Goal: Task Accomplishment & Management: Use online tool/utility

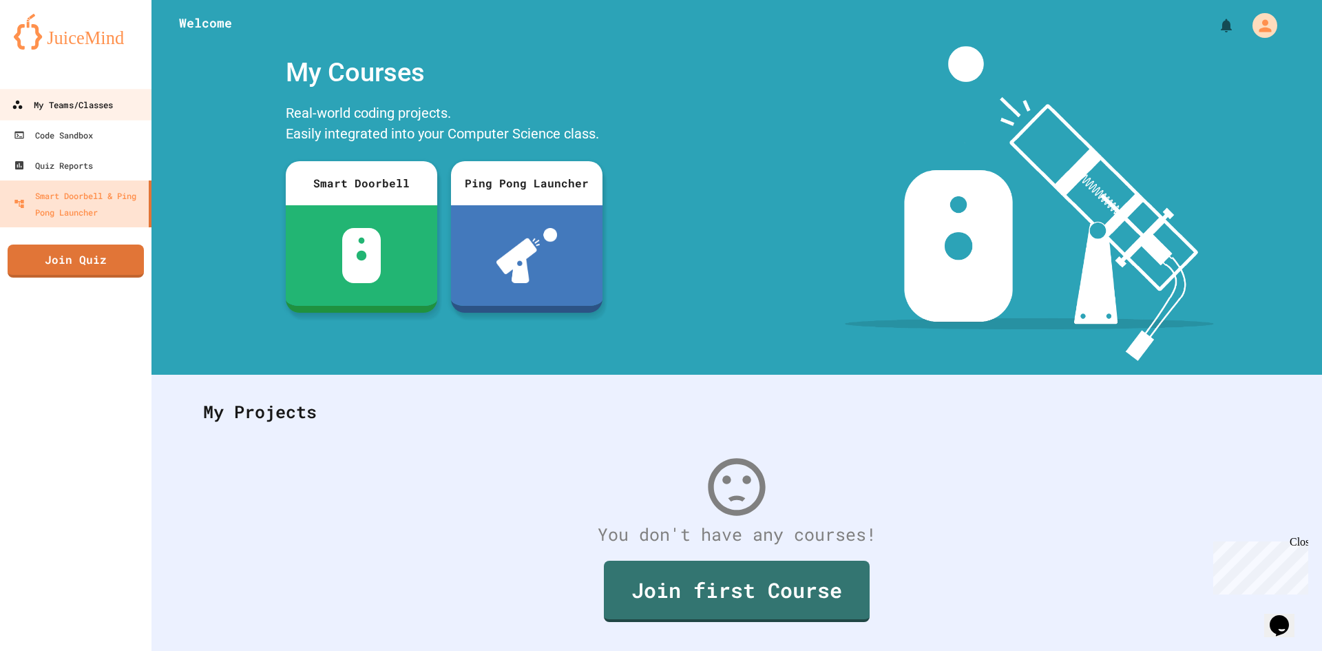
click at [97, 94] on link "My Teams/Classes" at bounding box center [76, 104] width 156 height 31
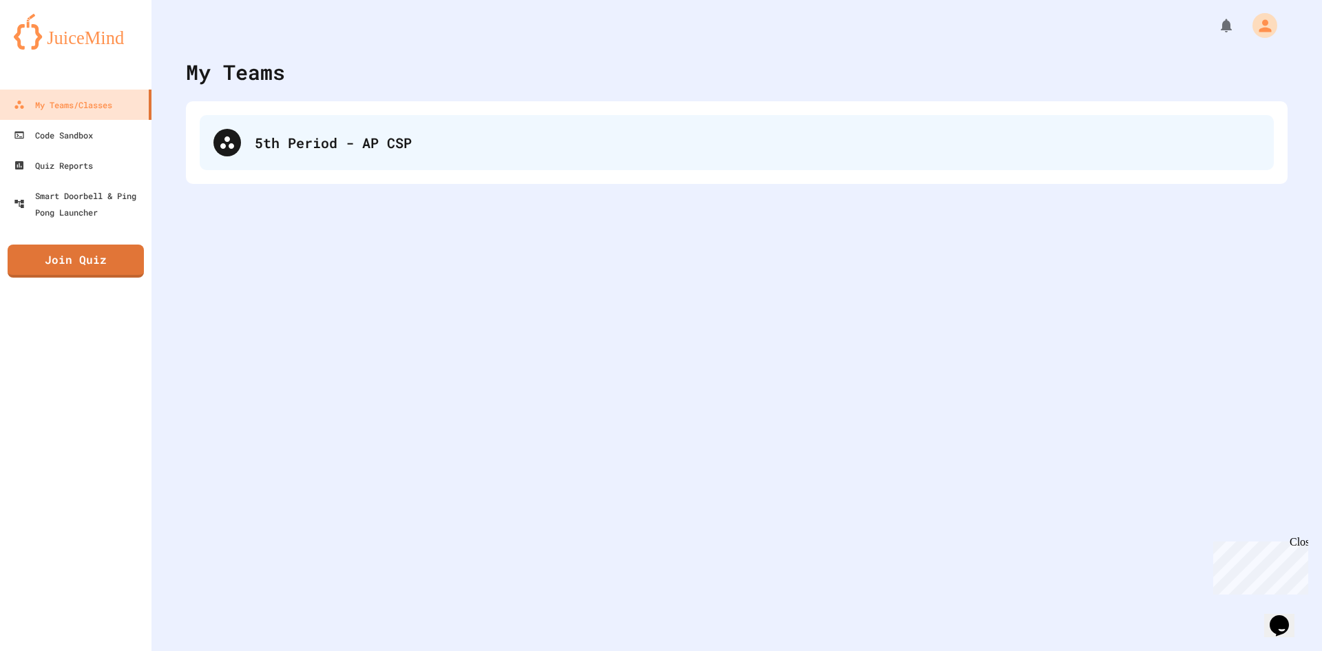
click at [311, 143] on div "5th Period - AP CSP" at bounding box center [757, 142] width 1005 height 21
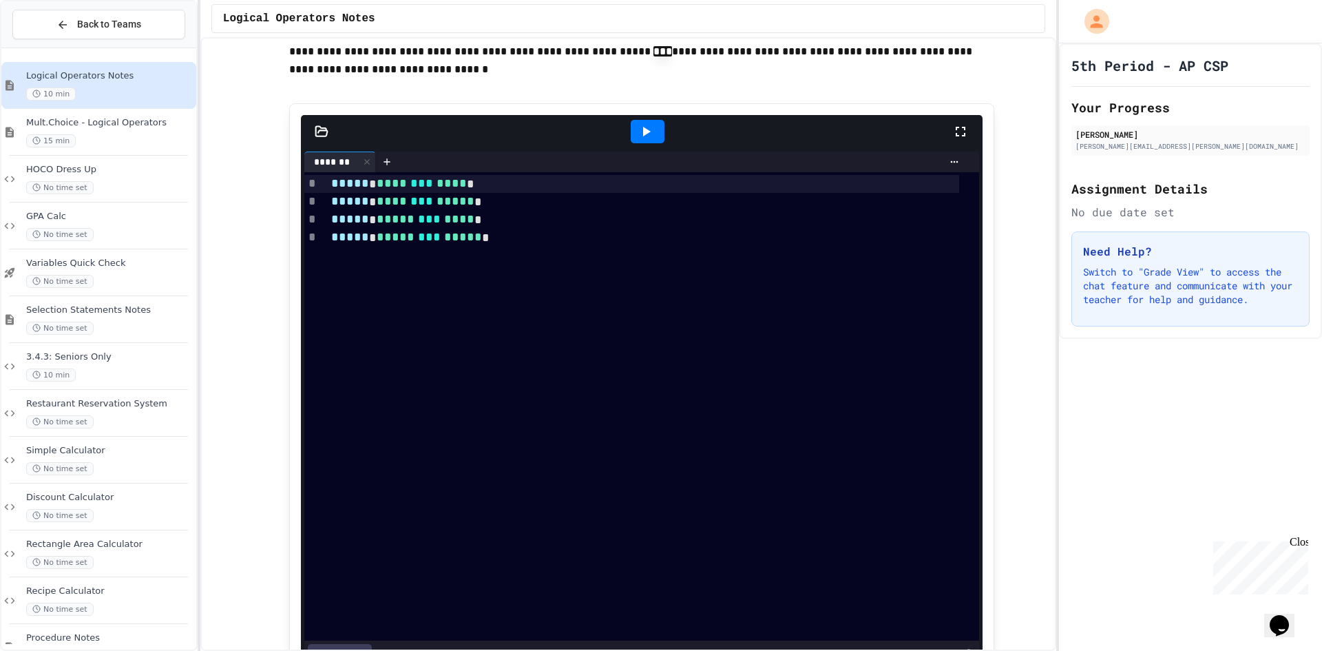
scroll to position [1446, 0]
click at [642, 142] on div at bounding box center [648, 129] width 34 height 23
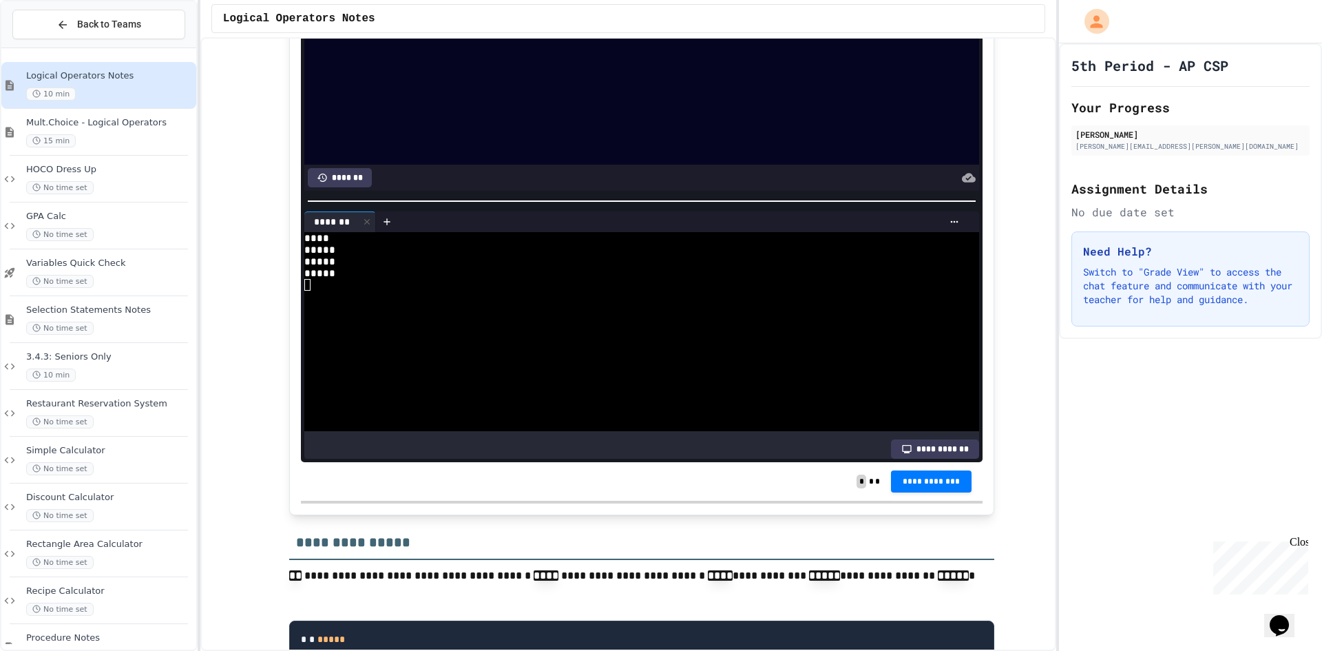
scroll to position [1859, 0]
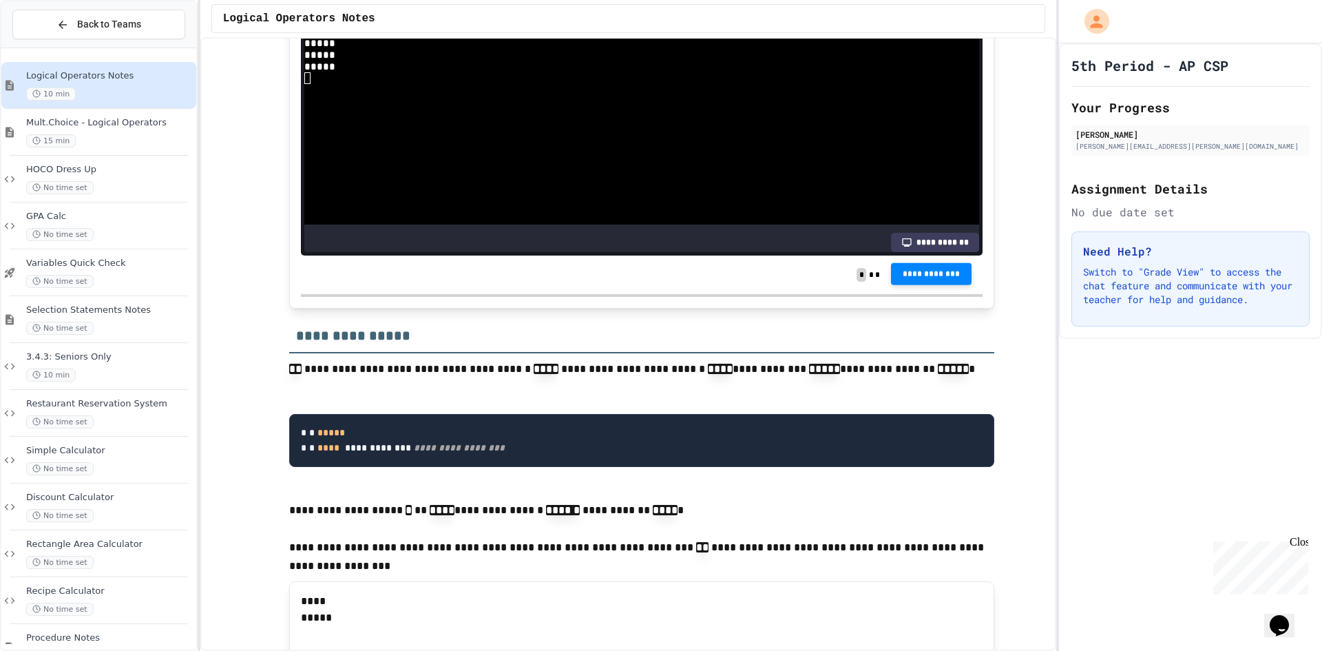
click at [916, 280] on span "**********" at bounding box center [931, 274] width 59 height 11
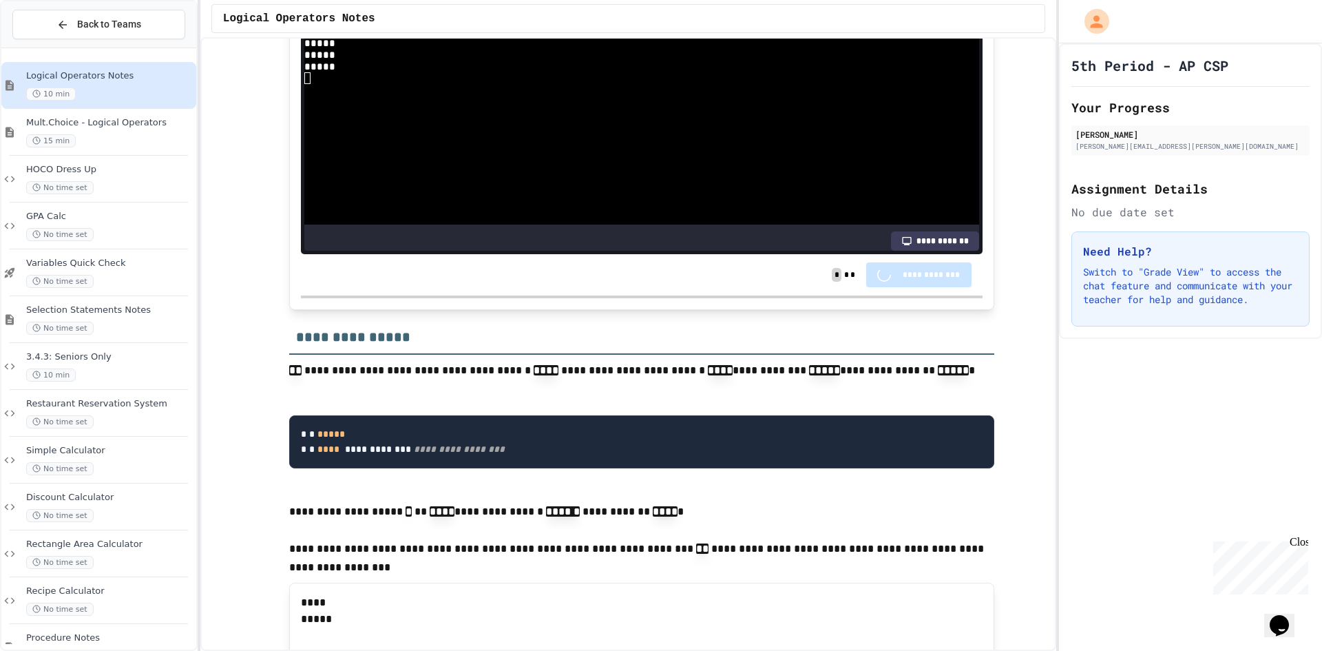
scroll to position [1859, 0]
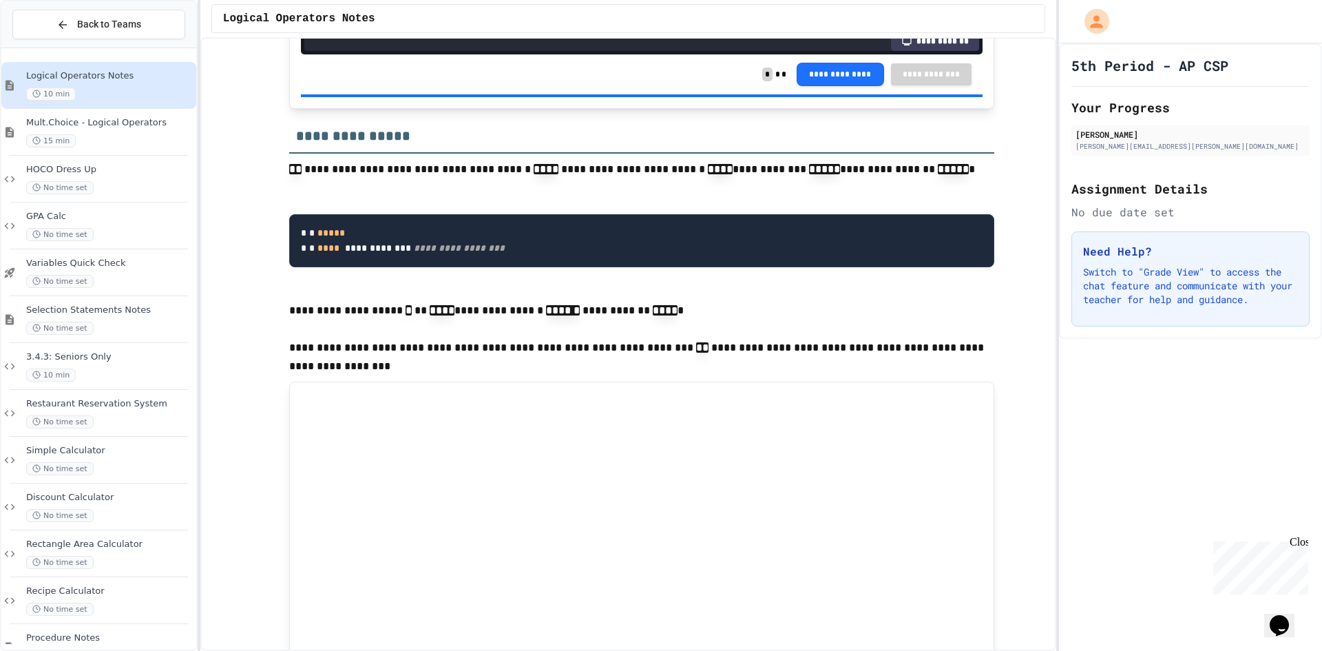
scroll to position [2134, 0]
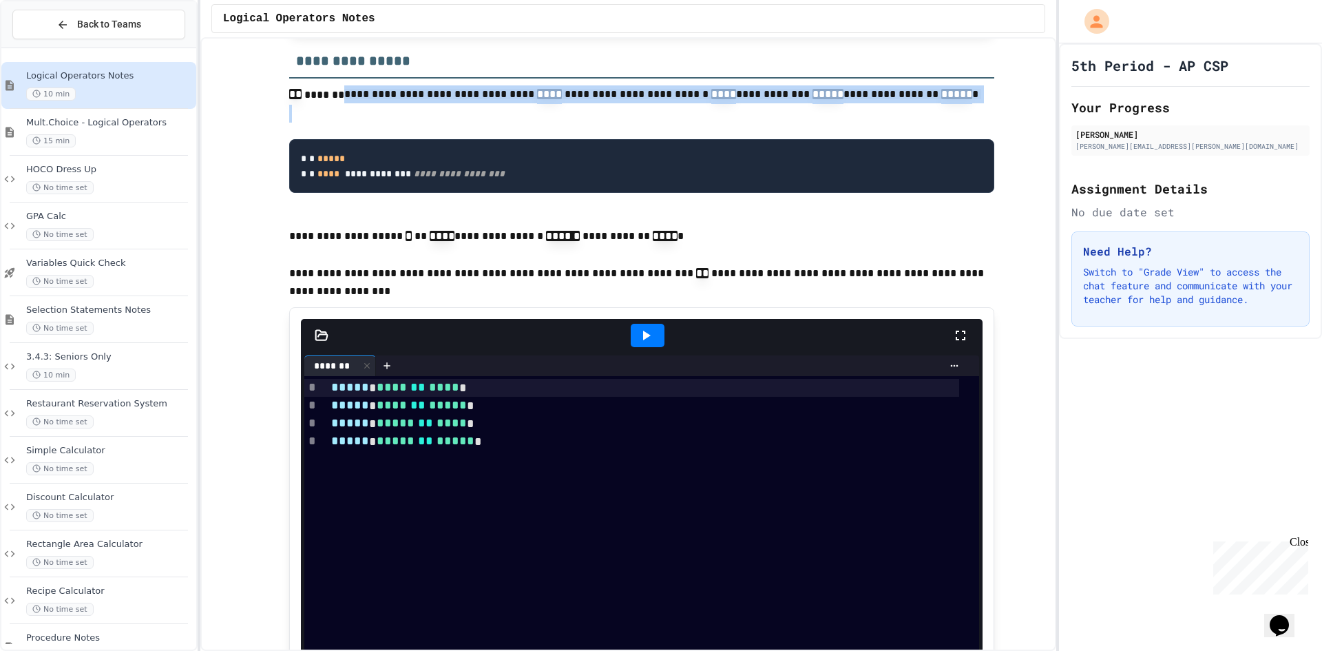
drag, startPoint x: 339, startPoint y: 127, endPoint x: 439, endPoint y: 143, distance: 101.1
click at [439, 123] on p at bounding box center [641, 114] width 705 height 18
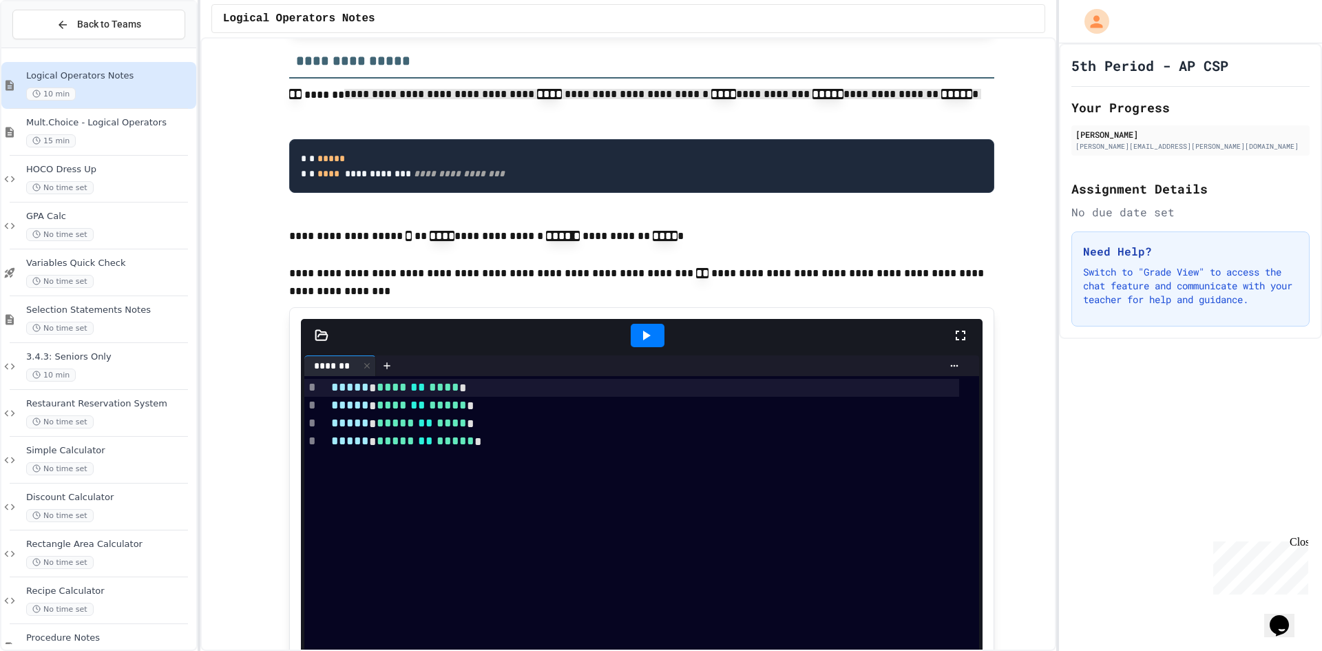
click at [566, 79] on h3 "**********" at bounding box center [641, 56] width 705 height 45
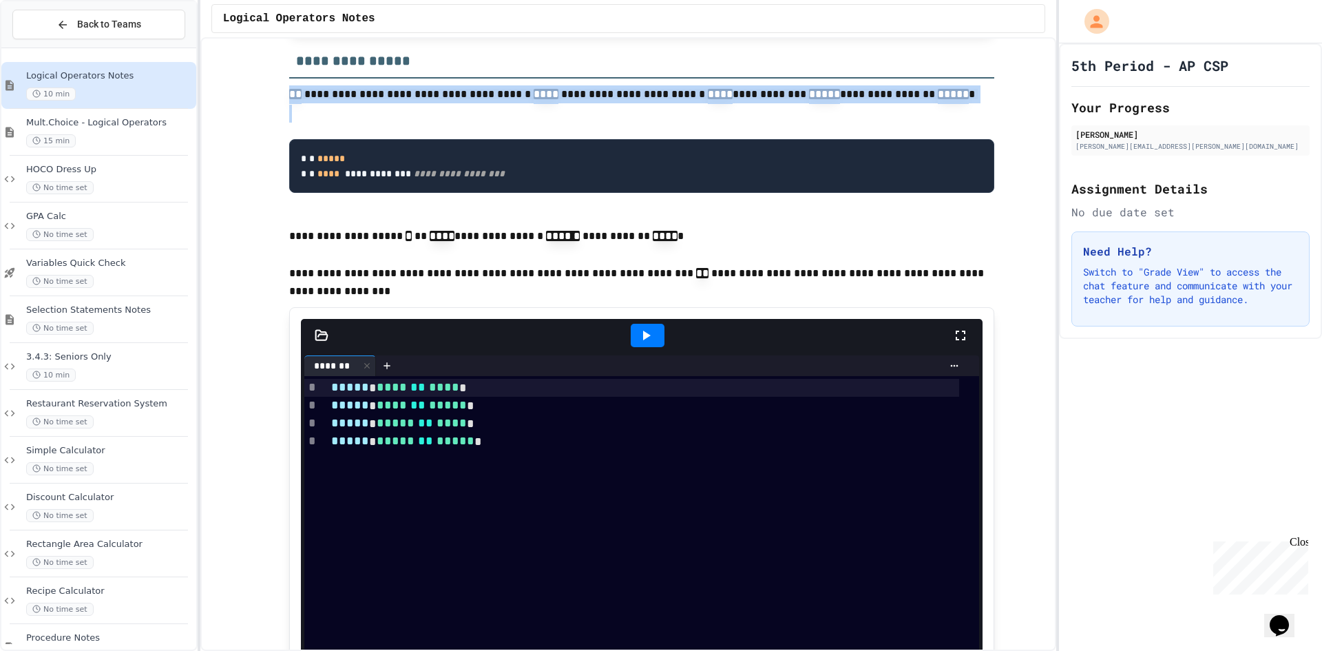
drag, startPoint x: 685, startPoint y: 110, endPoint x: 530, endPoint y: 148, distance: 159.5
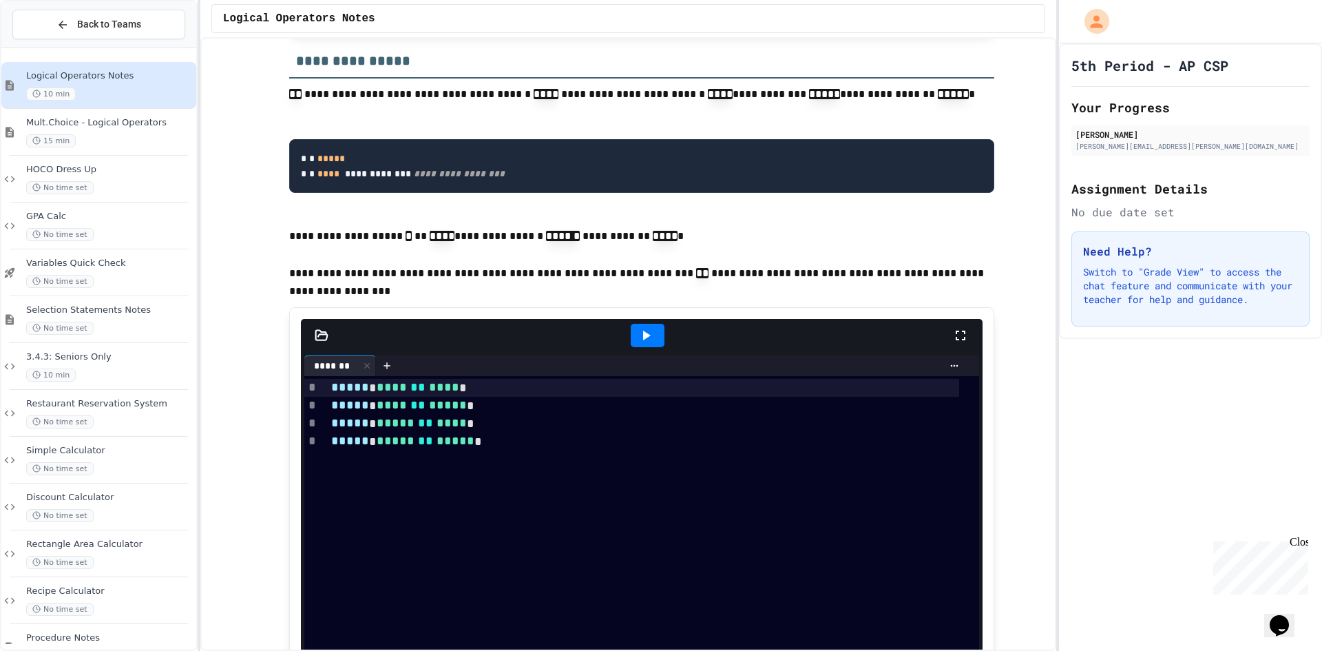
click at [592, 193] on pre "**********" at bounding box center [641, 166] width 705 height 54
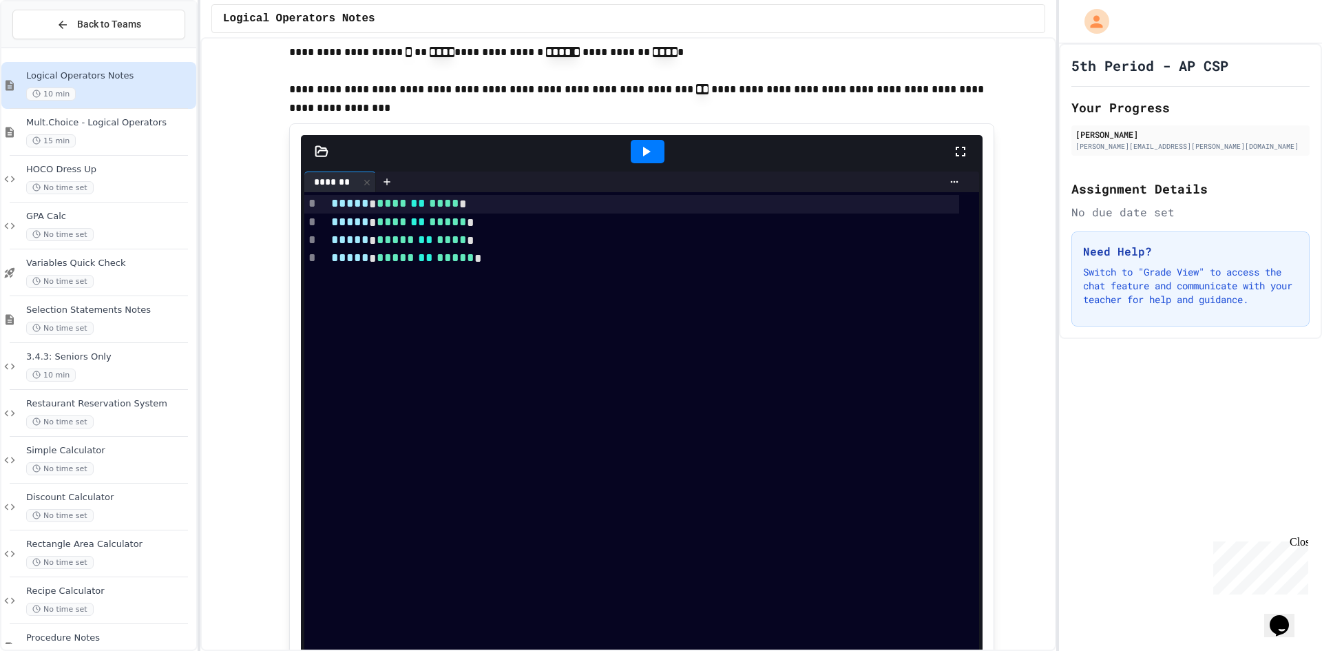
scroll to position [2341, 0]
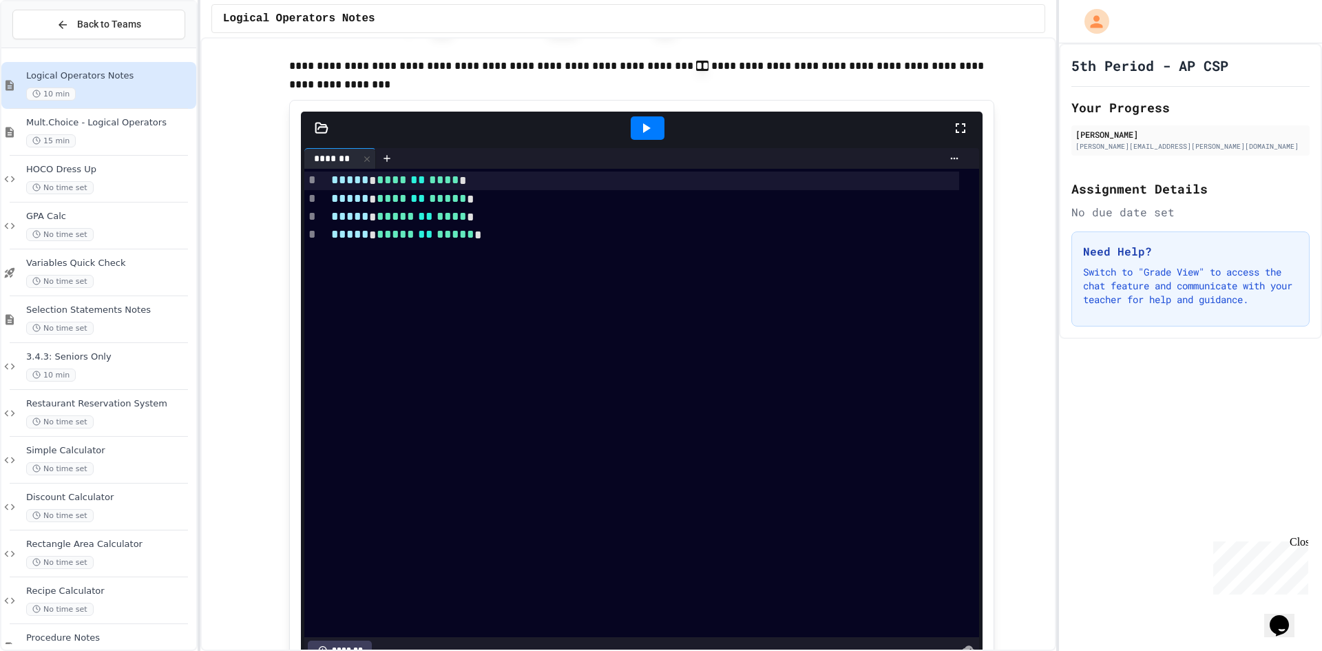
click at [638, 136] on icon at bounding box center [646, 128] width 17 height 17
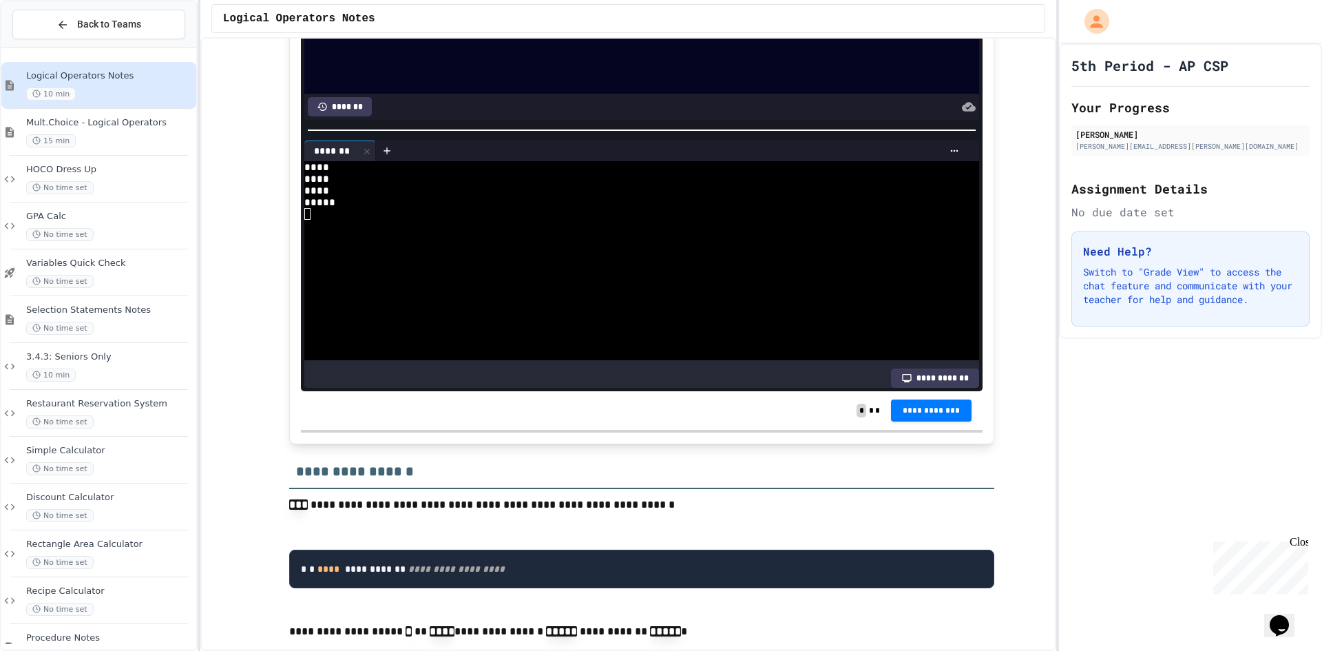
scroll to position [2685, 0]
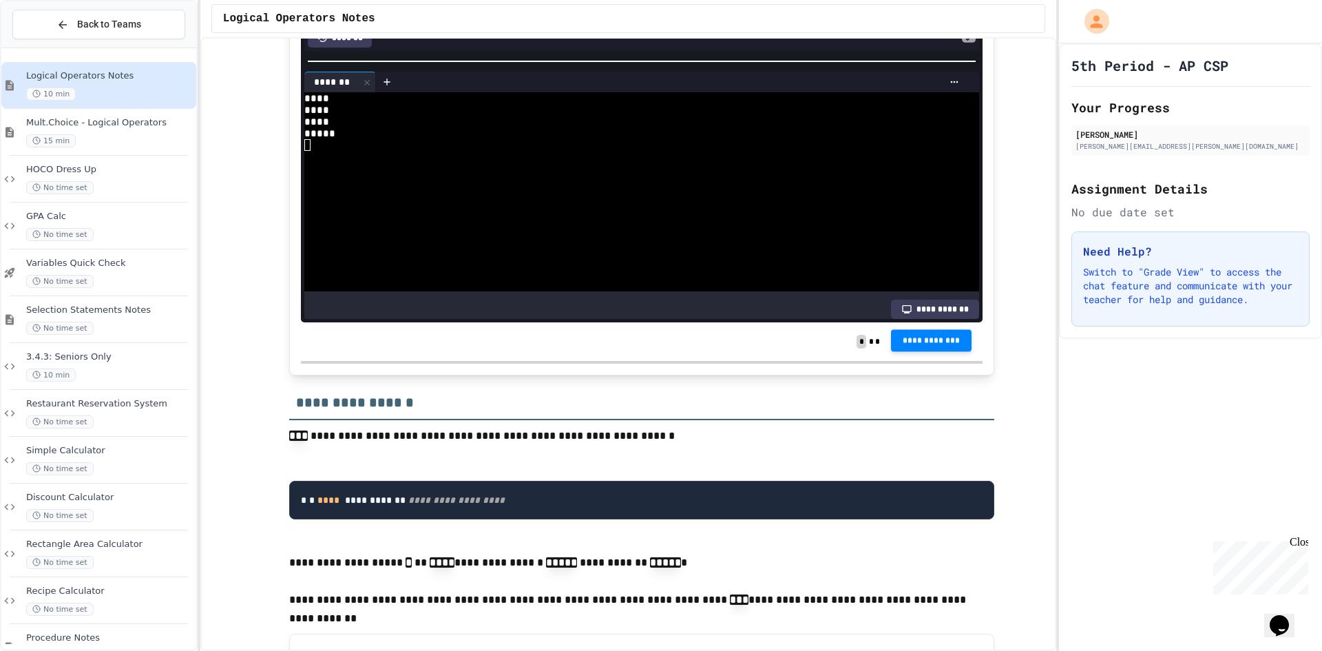
click at [943, 346] on span "**********" at bounding box center [931, 340] width 59 height 11
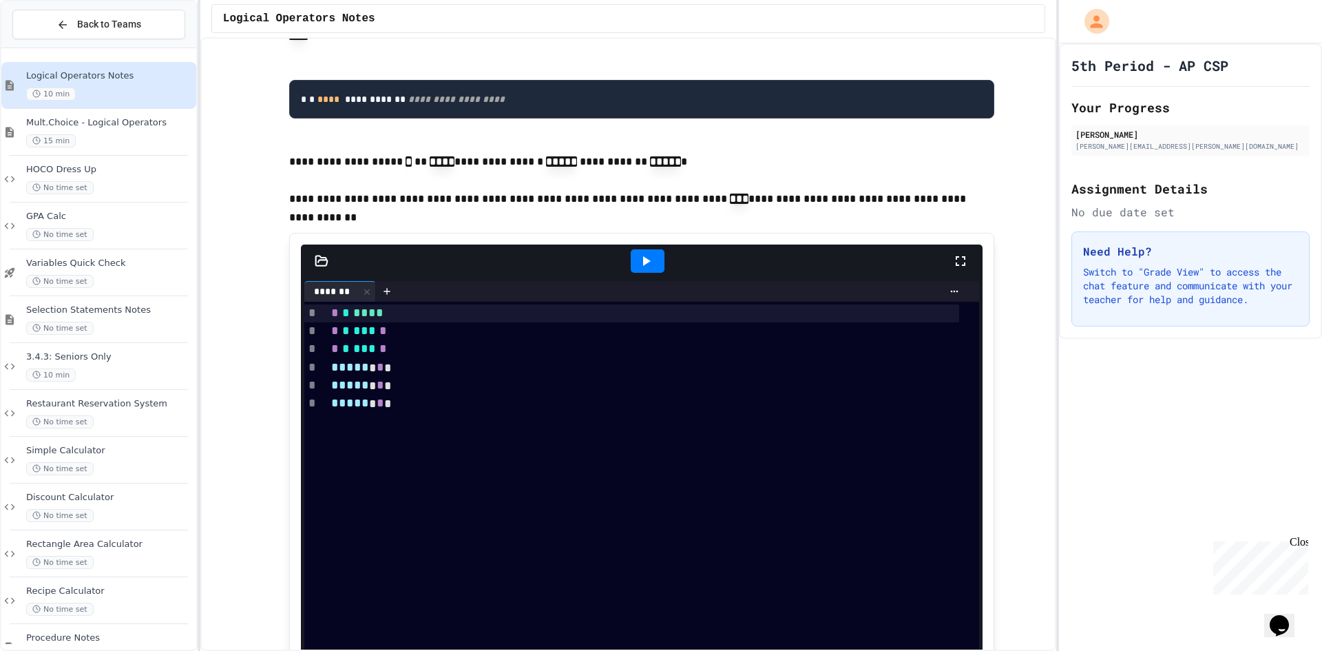
scroll to position [3098, 0]
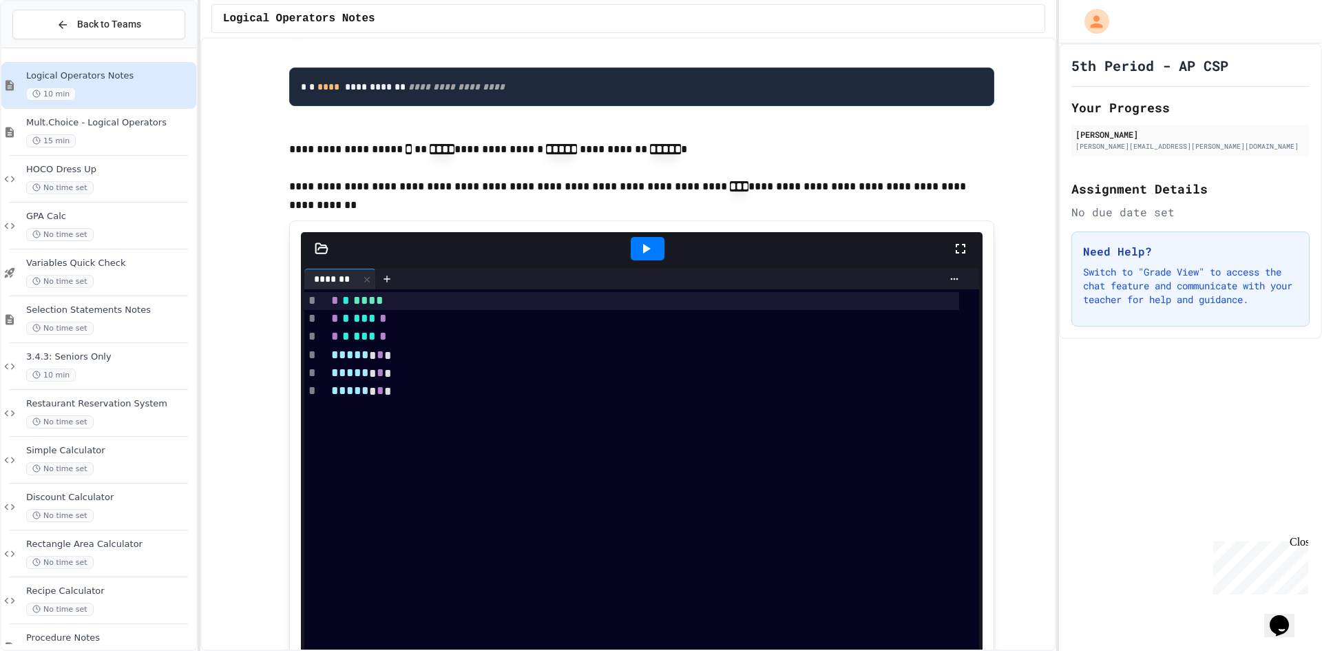
click at [651, 260] on div at bounding box center [648, 248] width 34 height 23
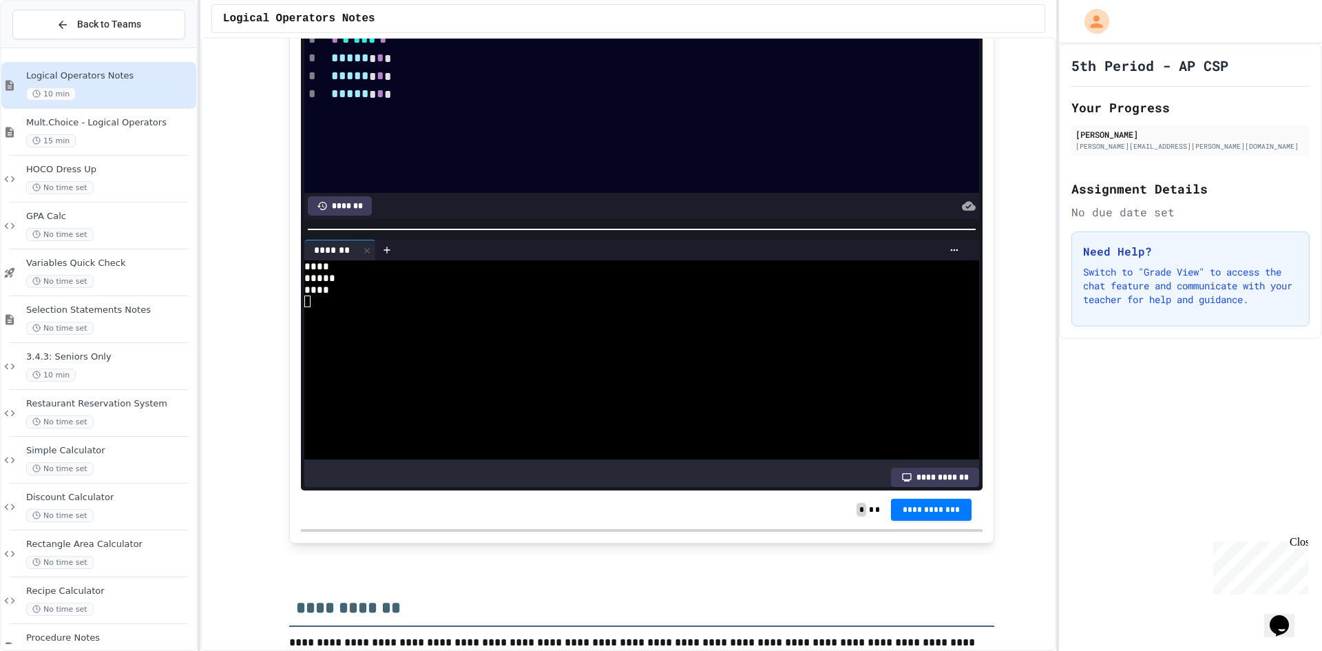
scroll to position [3442, 0]
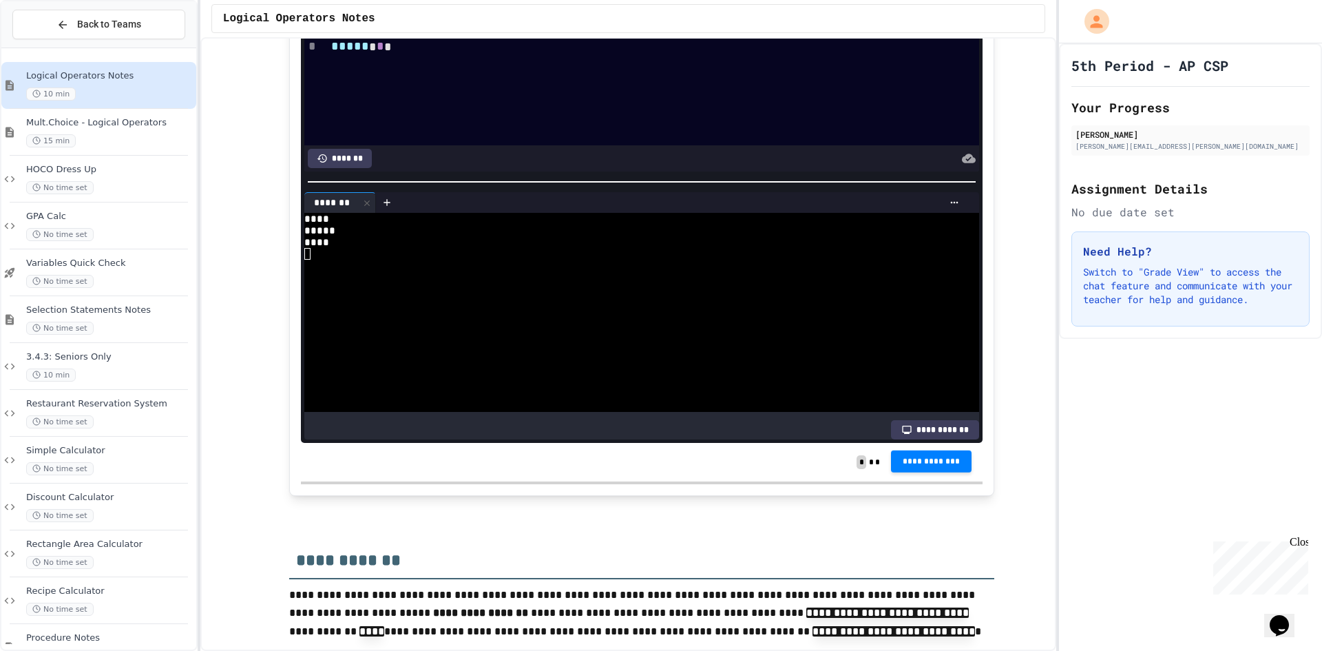
click at [933, 472] on button "**********" at bounding box center [931, 461] width 81 height 22
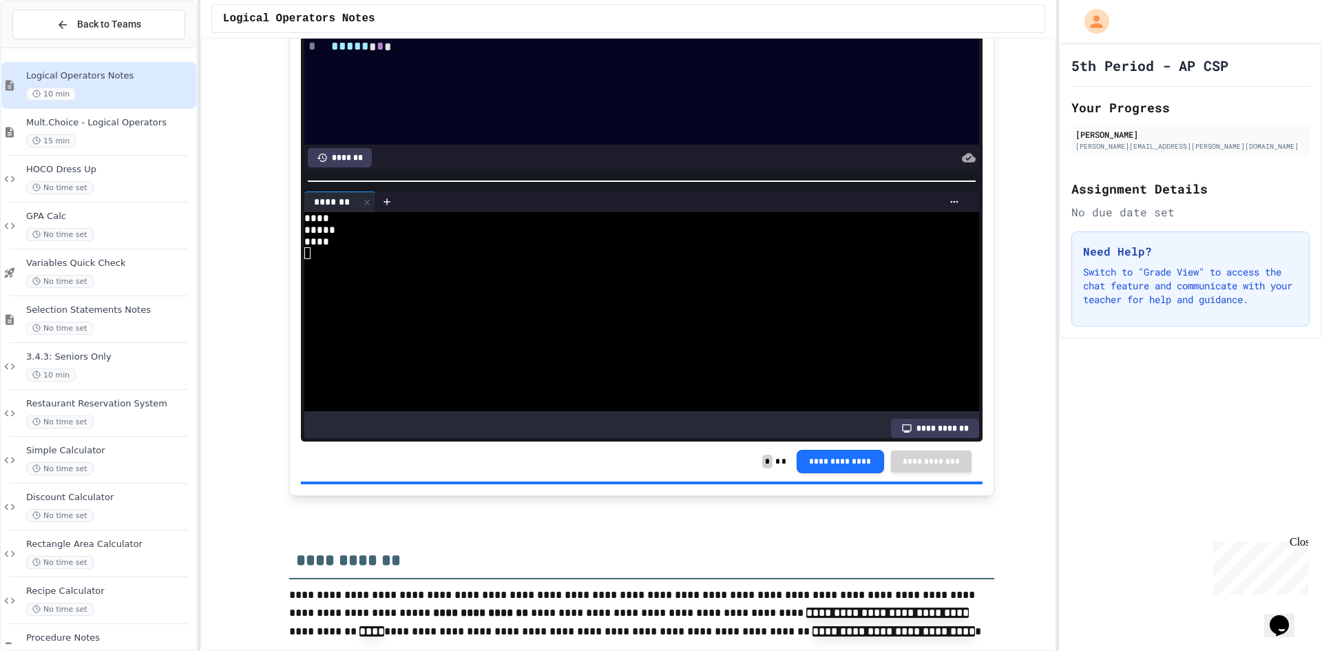
drag, startPoint x: 1216, startPoint y: 272, endPoint x: 1013, endPoint y: 320, distance: 208.6
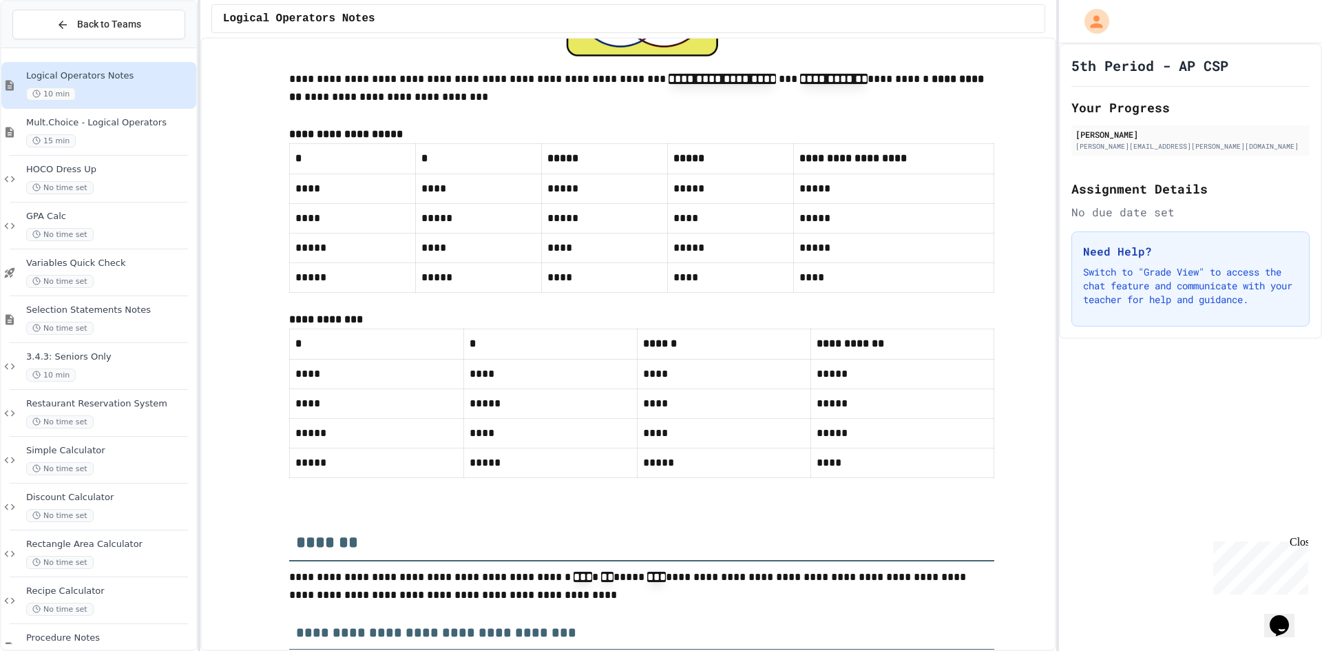
scroll to position [5826, 0]
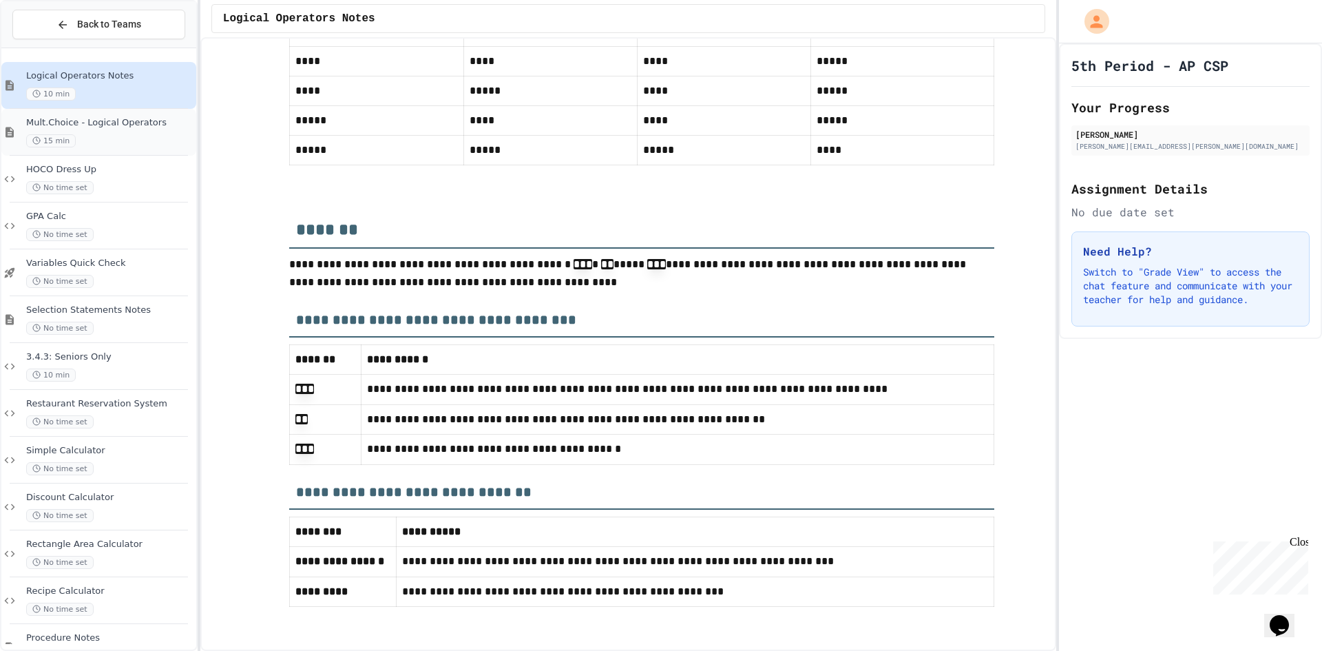
click at [98, 116] on div "Mult.Choice - Logical Operators 15 min" at bounding box center [98, 132] width 195 height 47
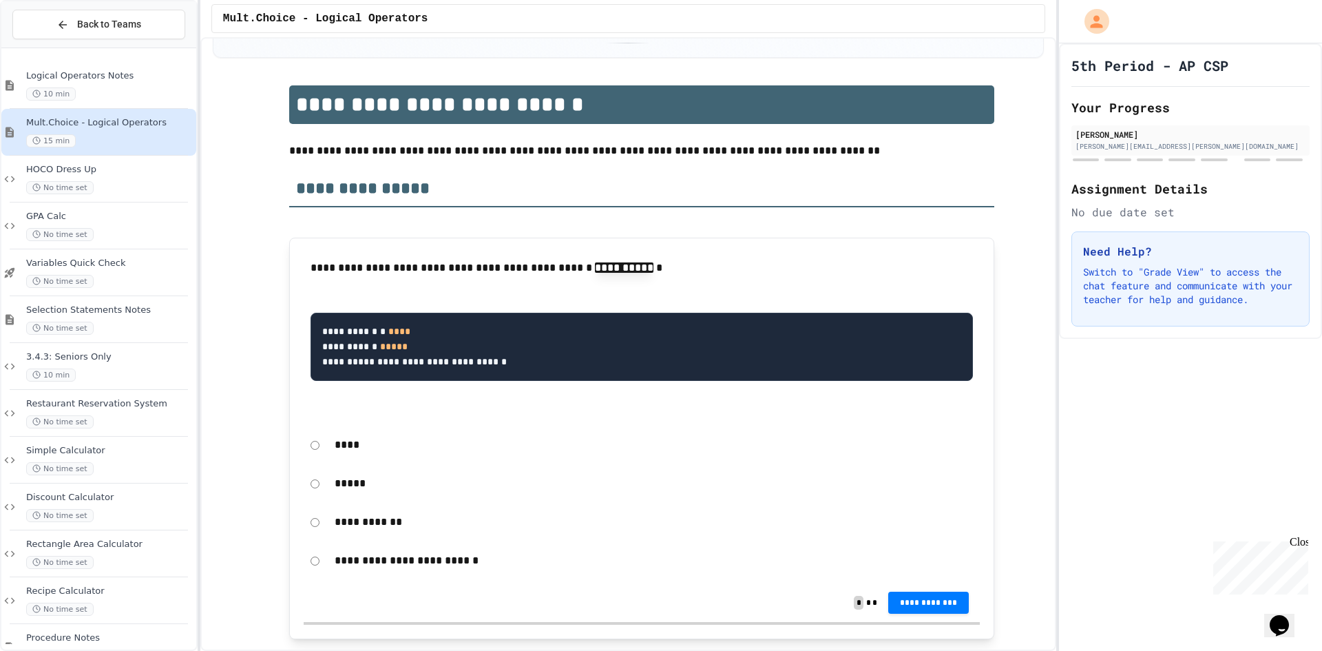
scroll to position [138, 0]
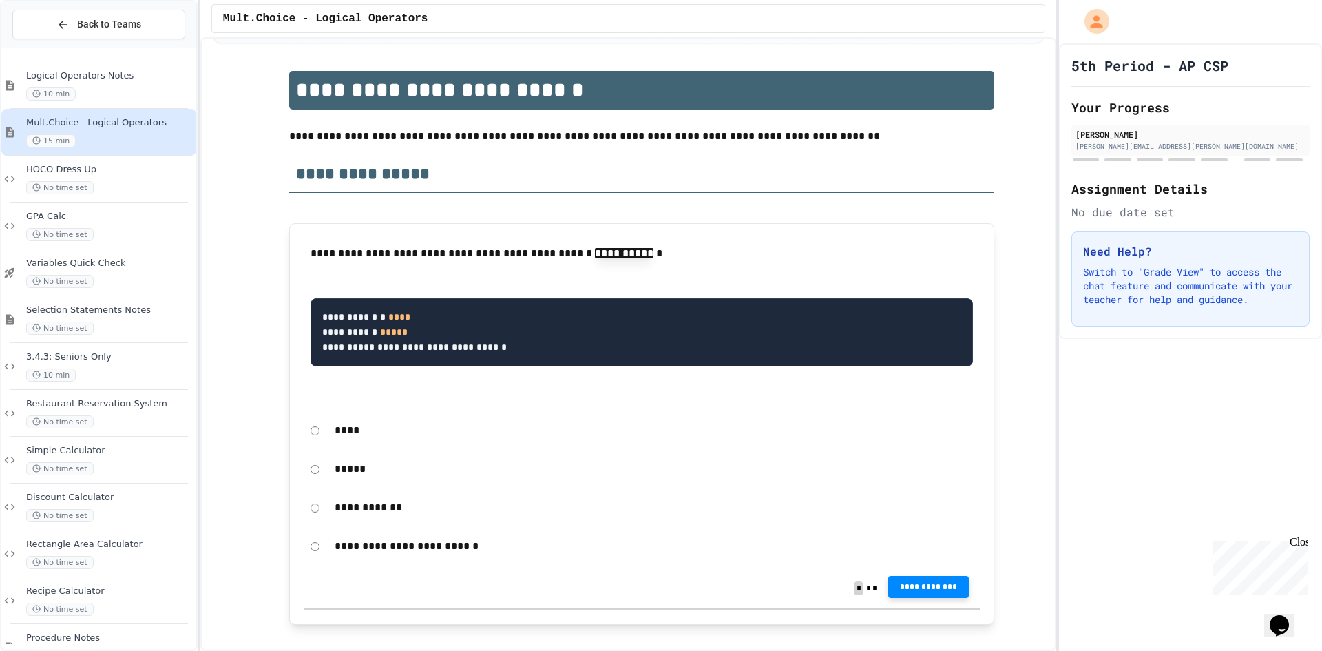
click at [911, 591] on span "**********" at bounding box center [928, 586] width 59 height 11
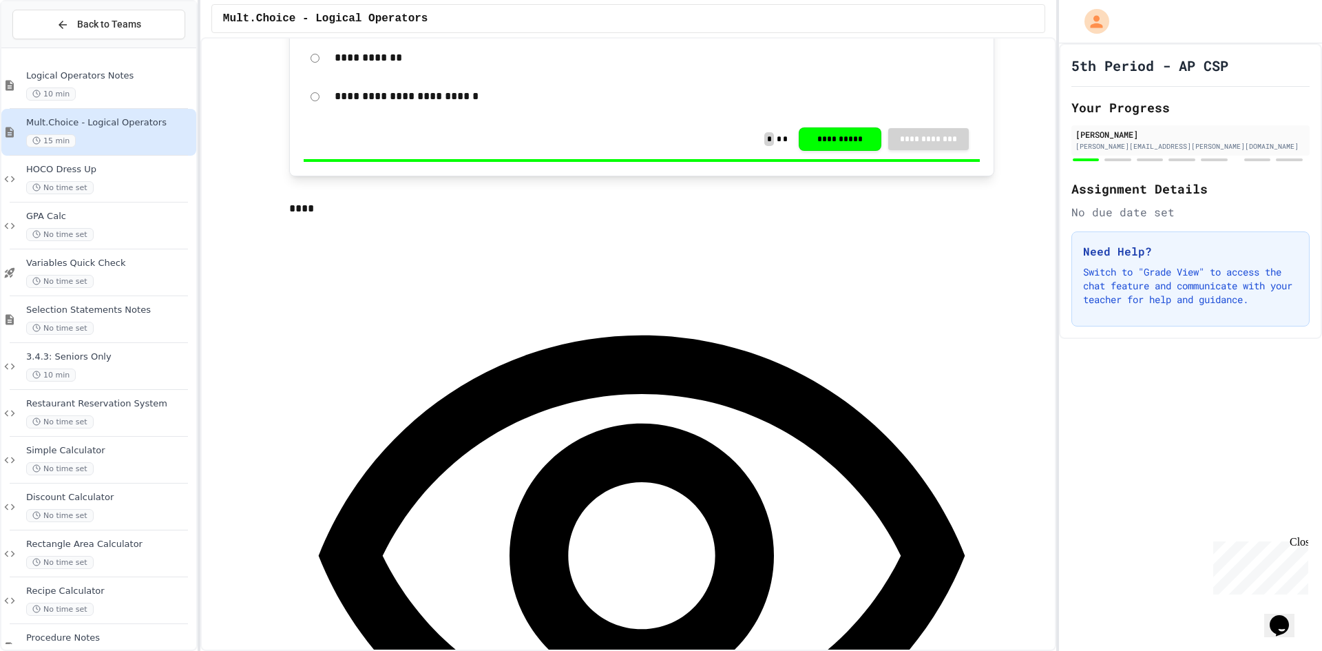
scroll to position [620, 0]
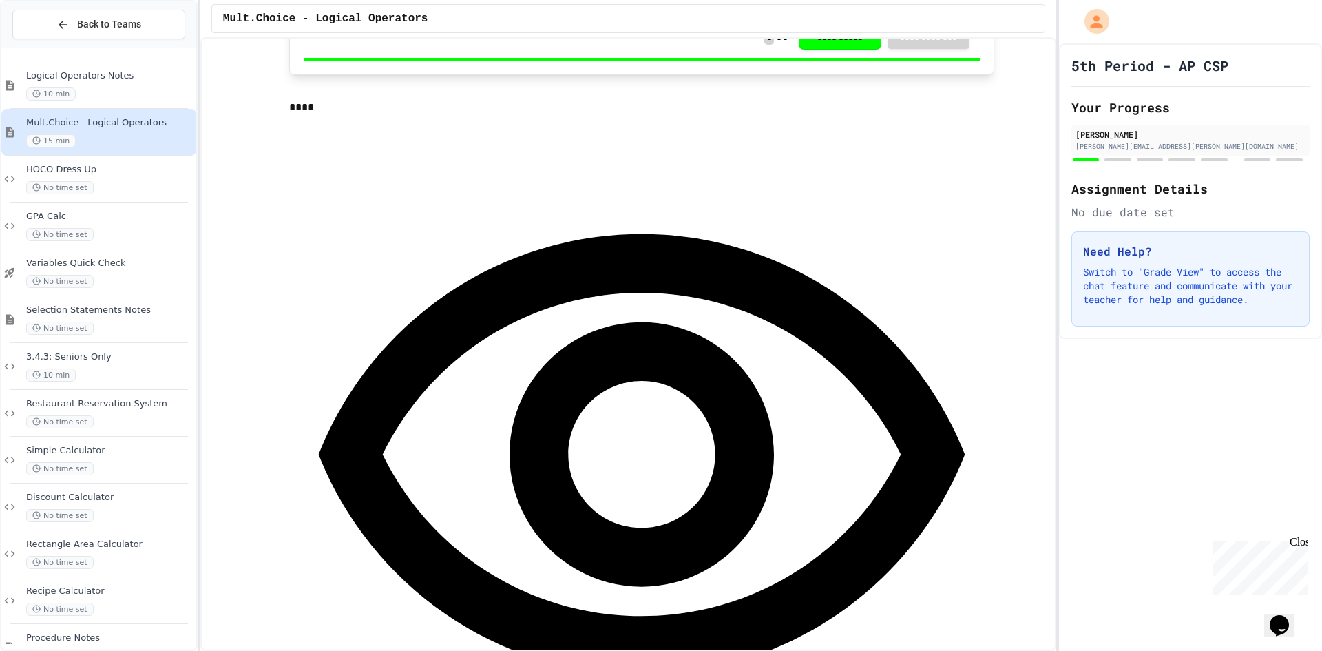
scroll to position [826, 0]
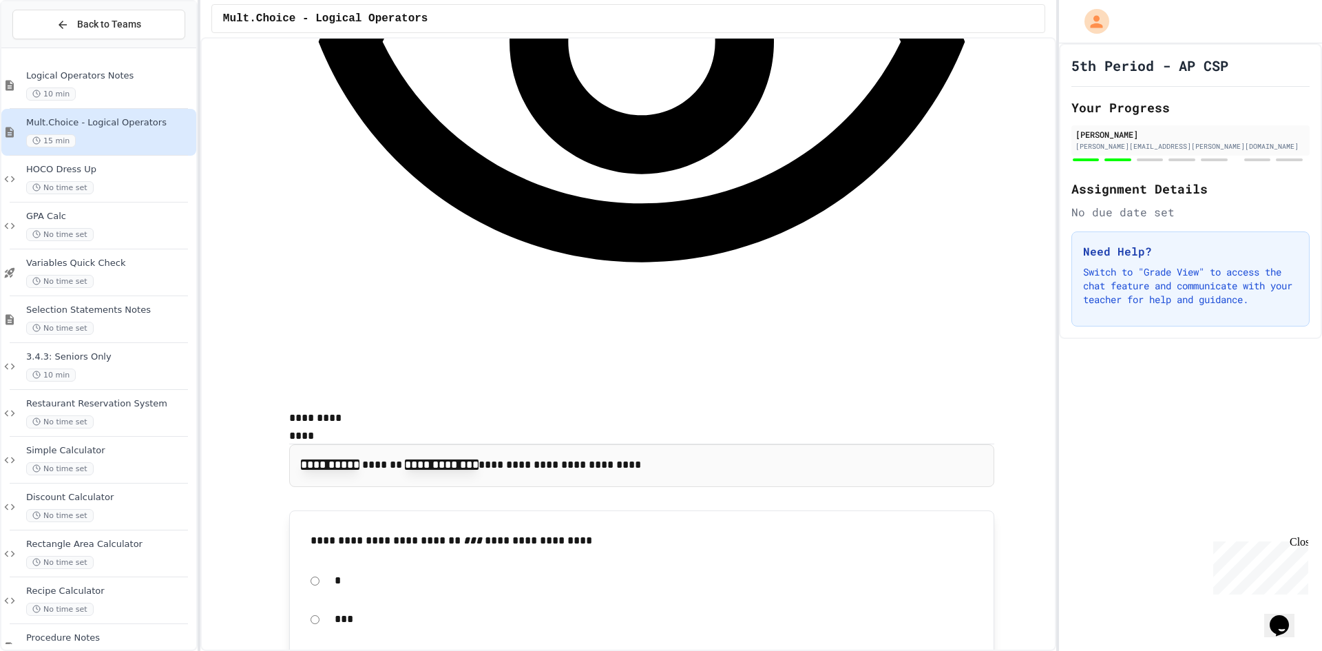
scroll to position [1102, 0]
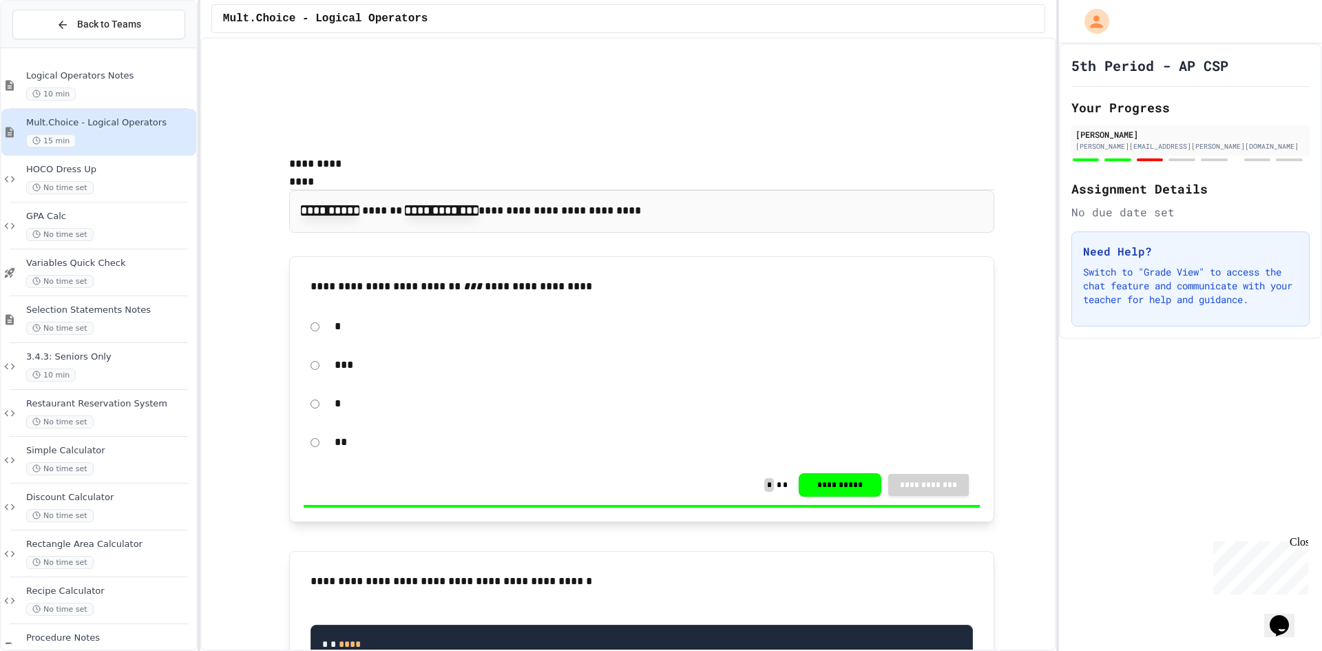
scroll to position [1446, 0]
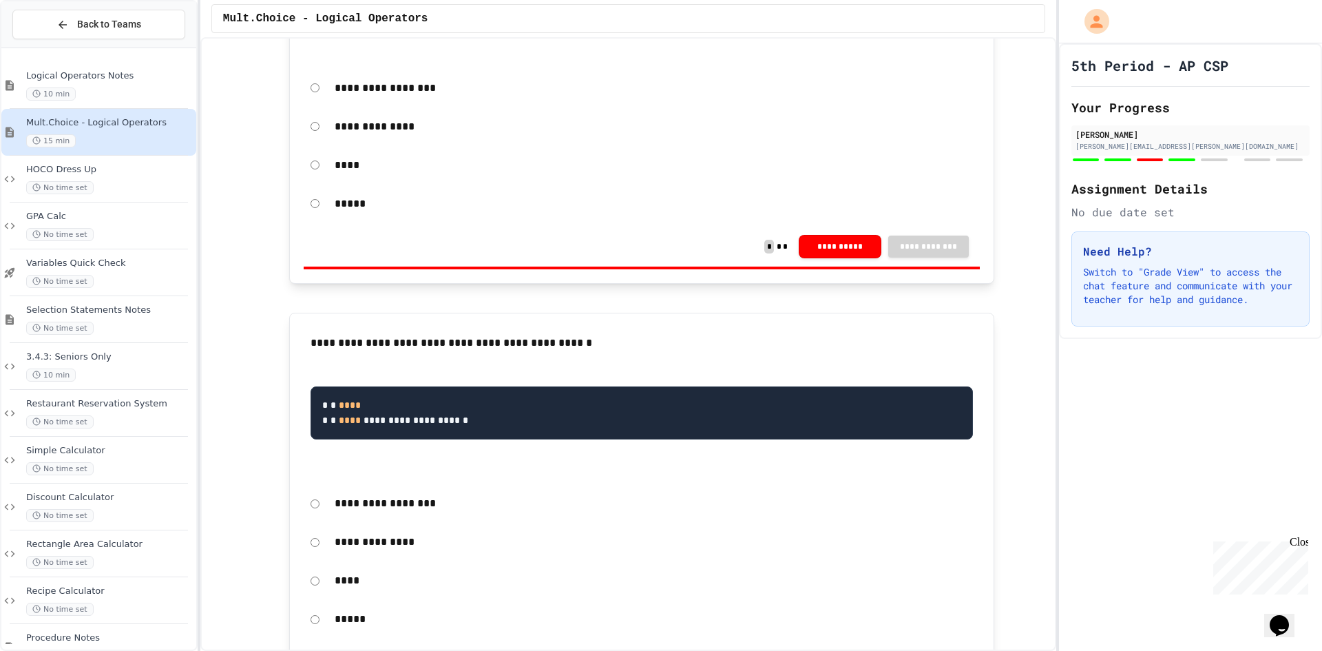
scroll to position [2066, 0]
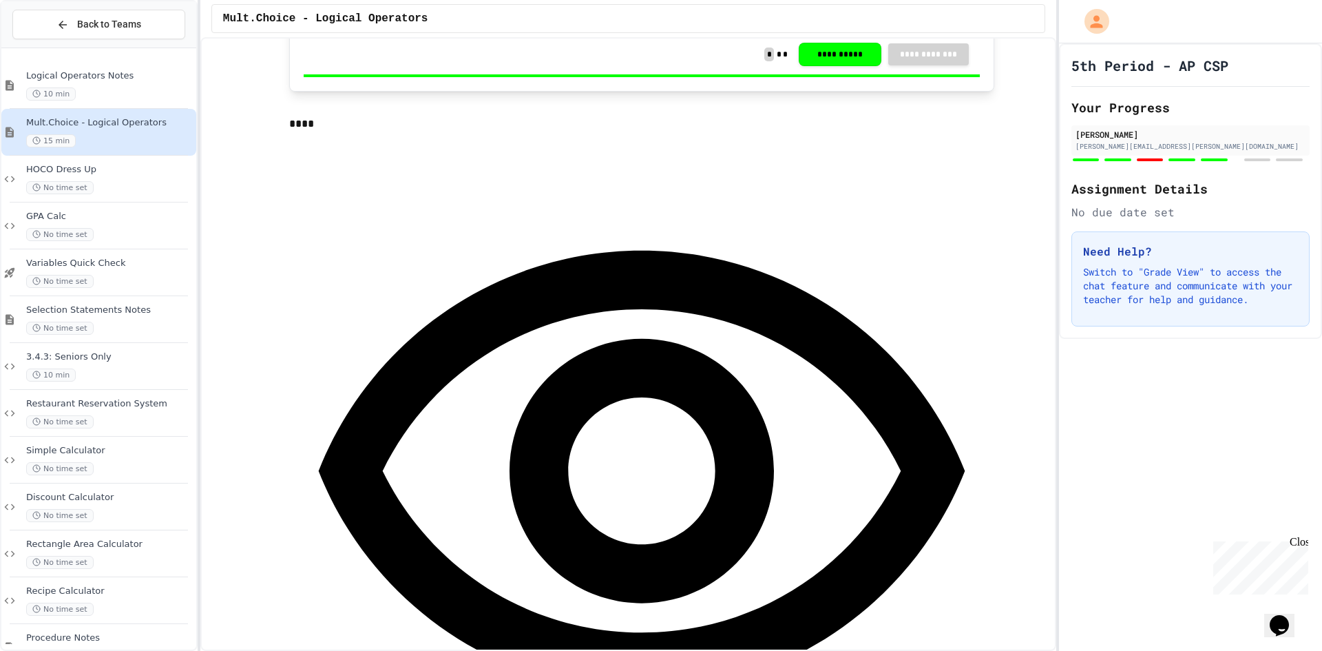
scroll to position [2686, 0]
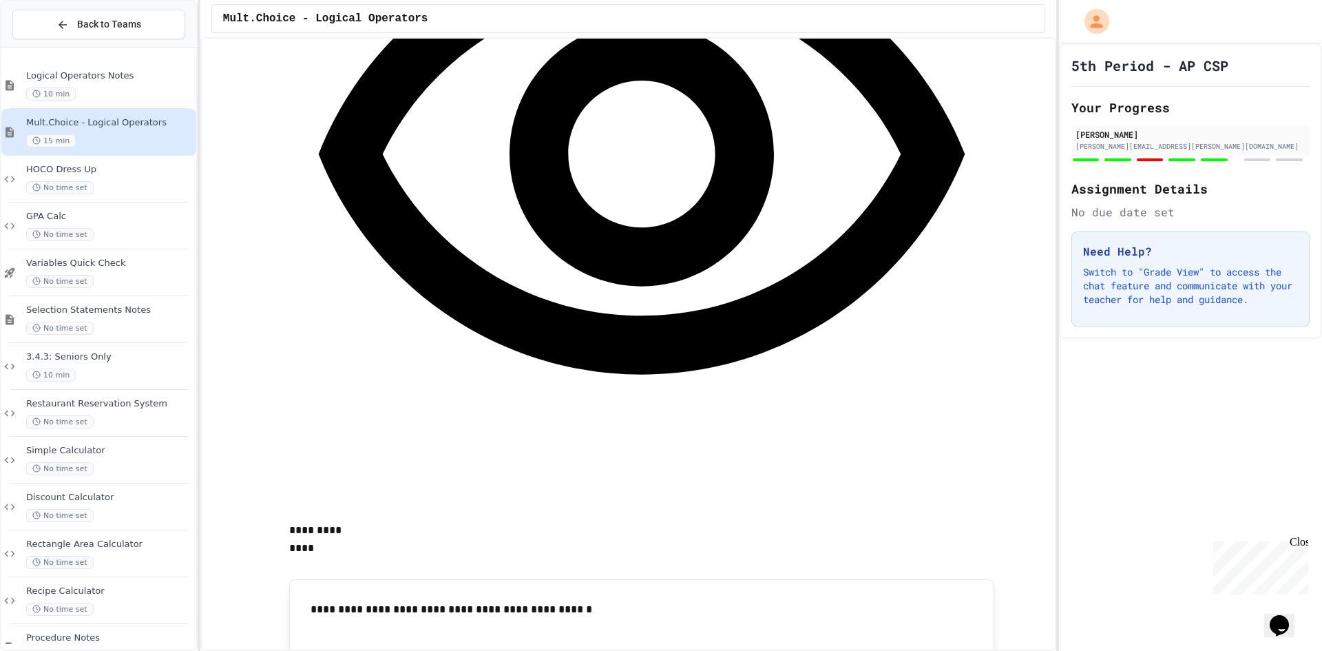
scroll to position [2961, 0]
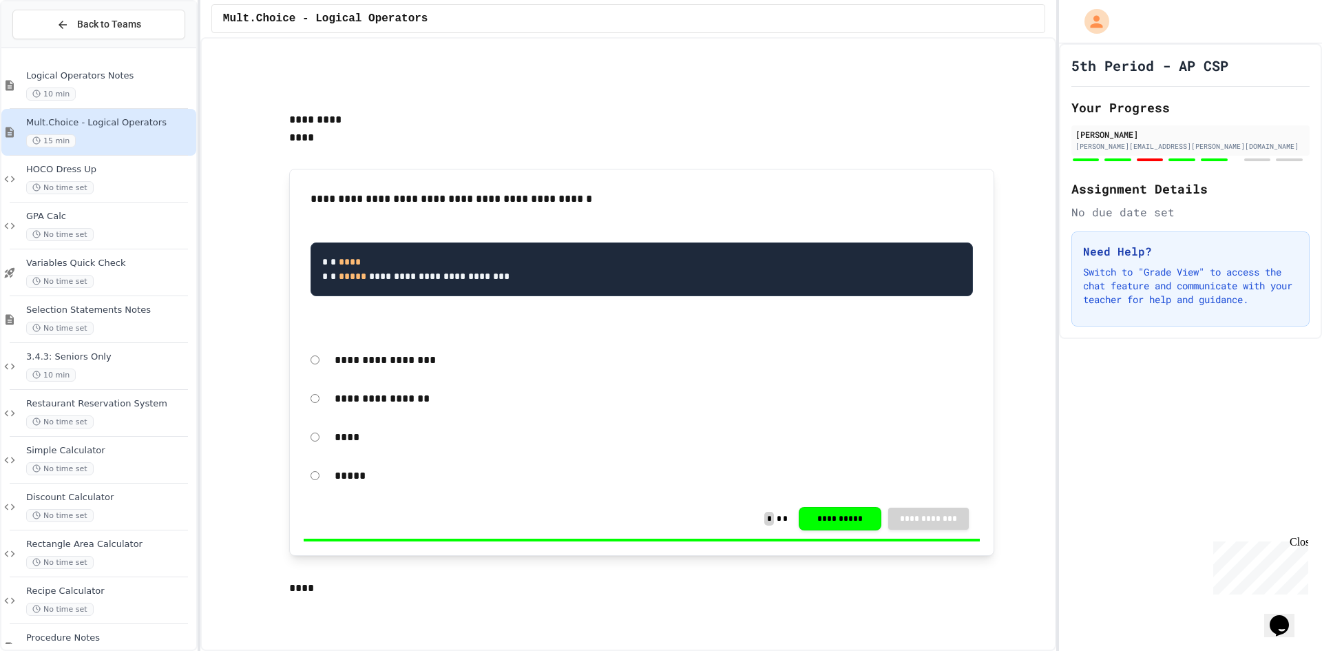
scroll to position [3305, 0]
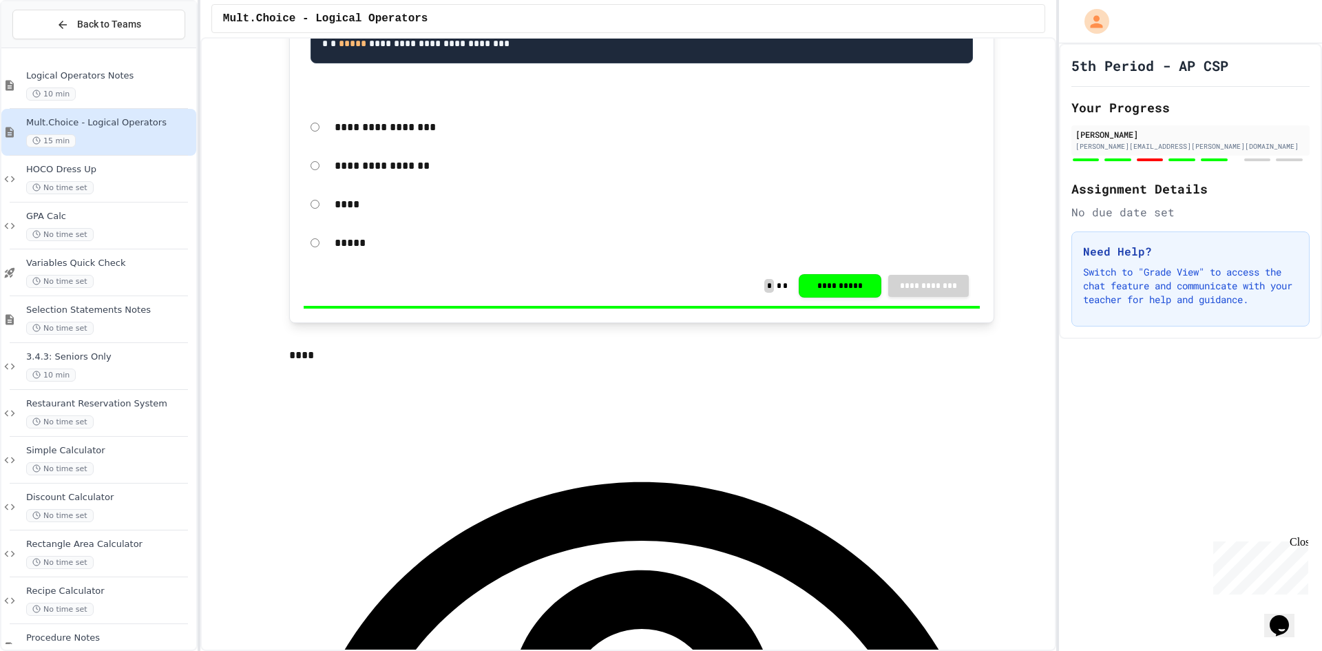
scroll to position [3650, 0]
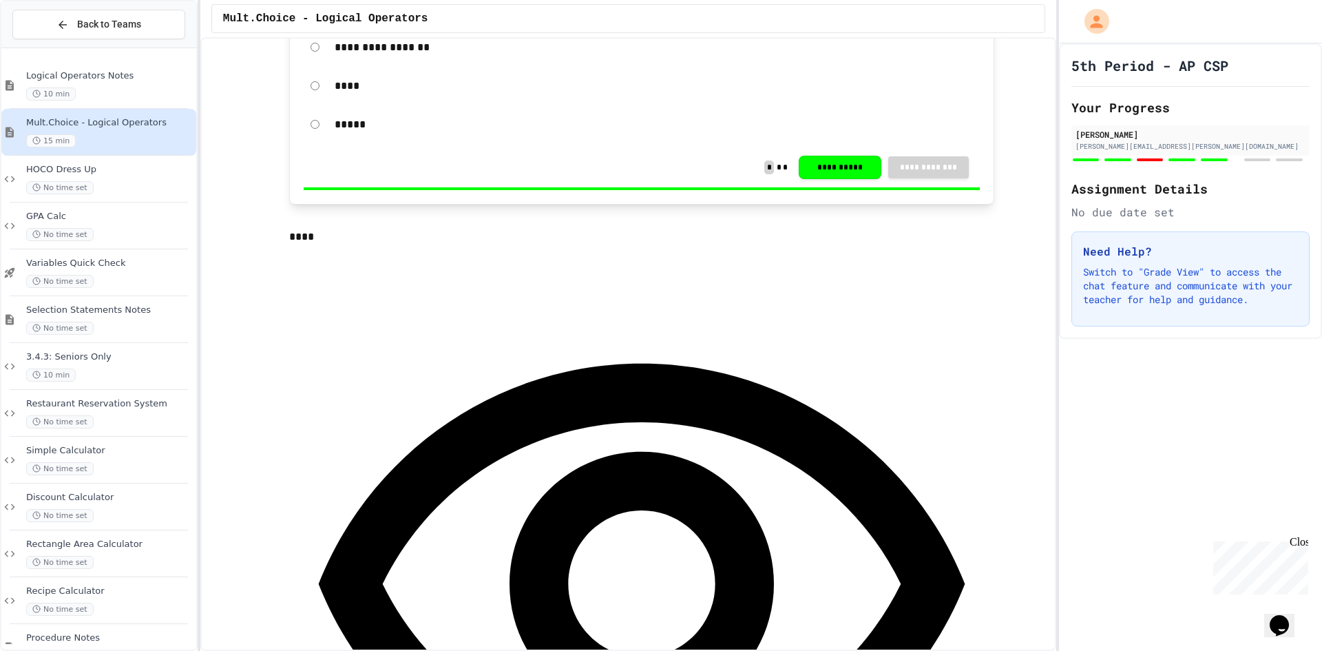
scroll to position [3787, 0]
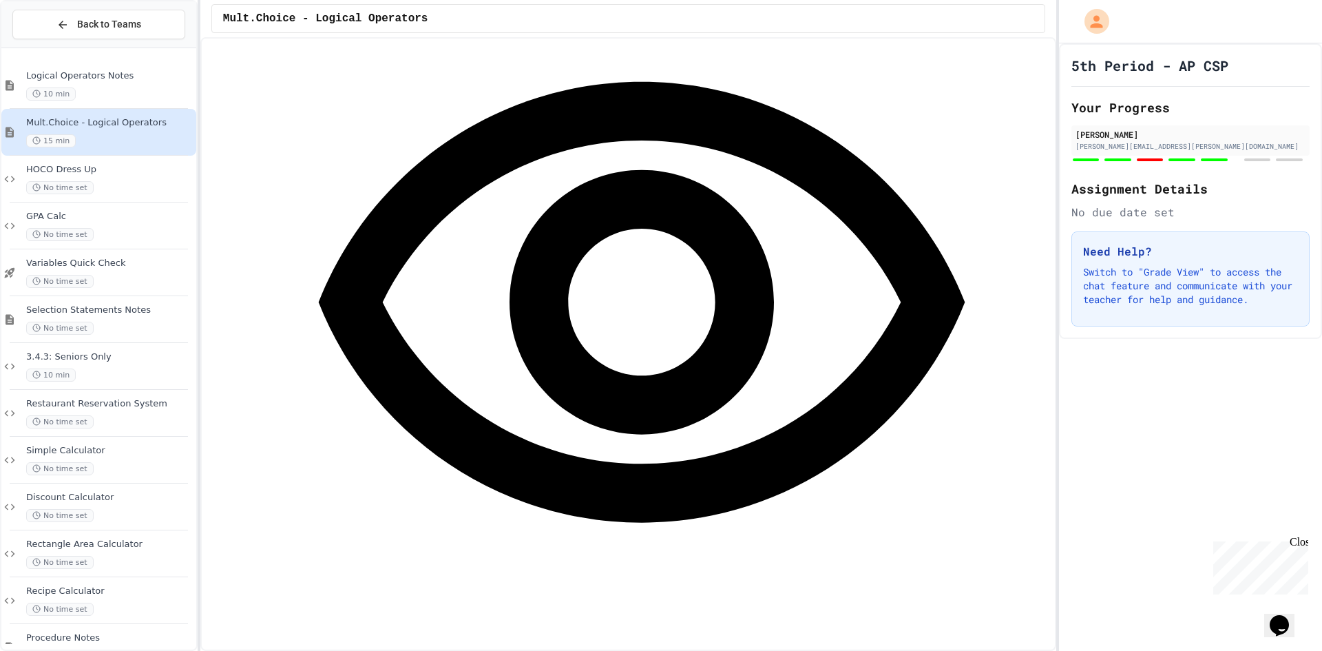
scroll to position [4063, 0]
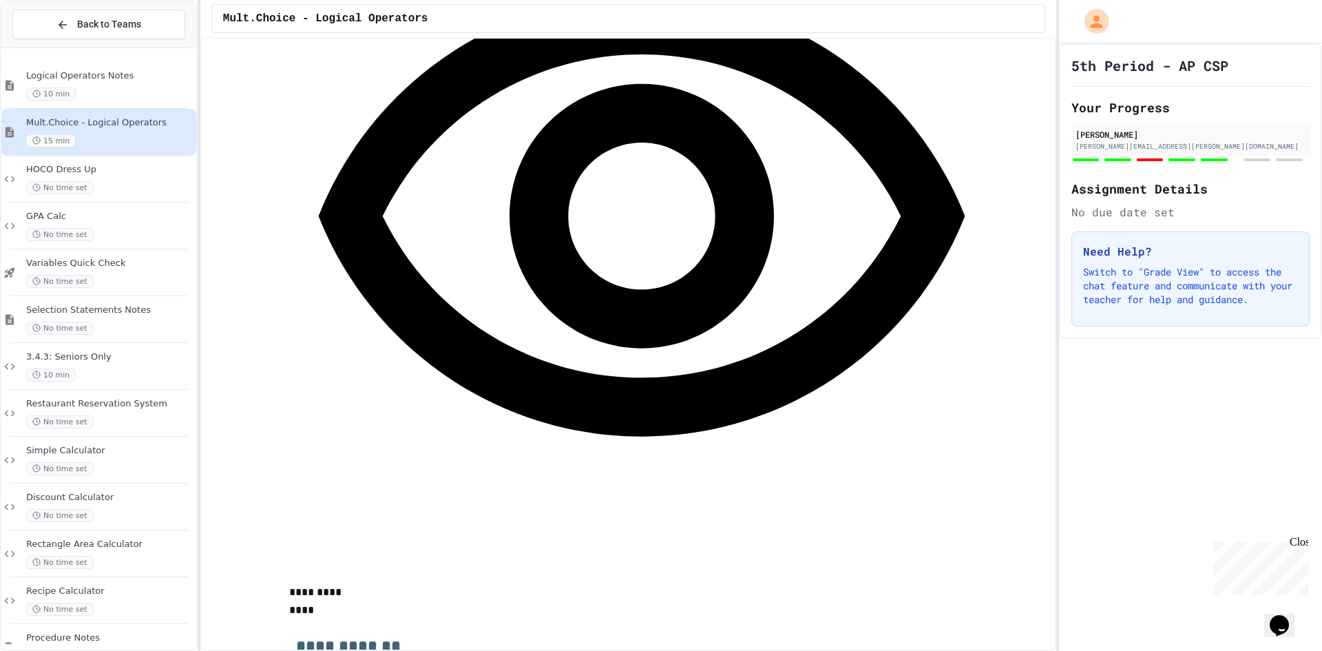
drag, startPoint x: 405, startPoint y: 390, endPoint x: 406, endPoint y: 382, distance: 7.6
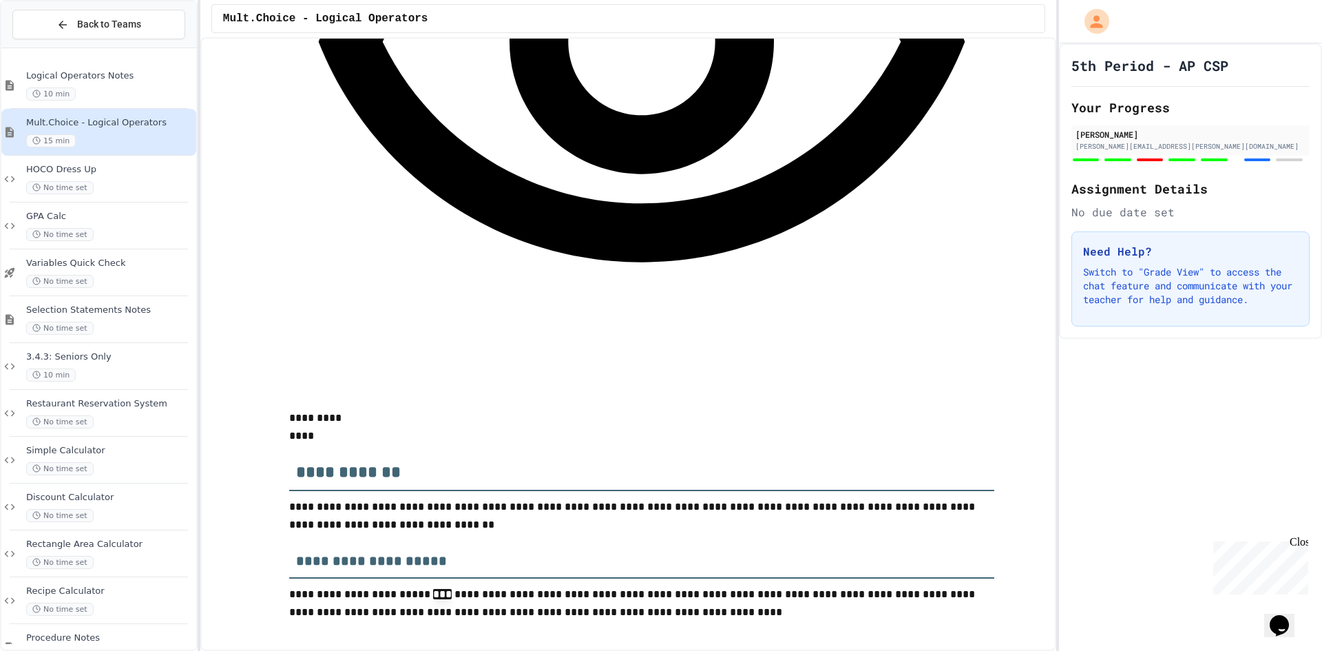
scroll to position [4269, 0]
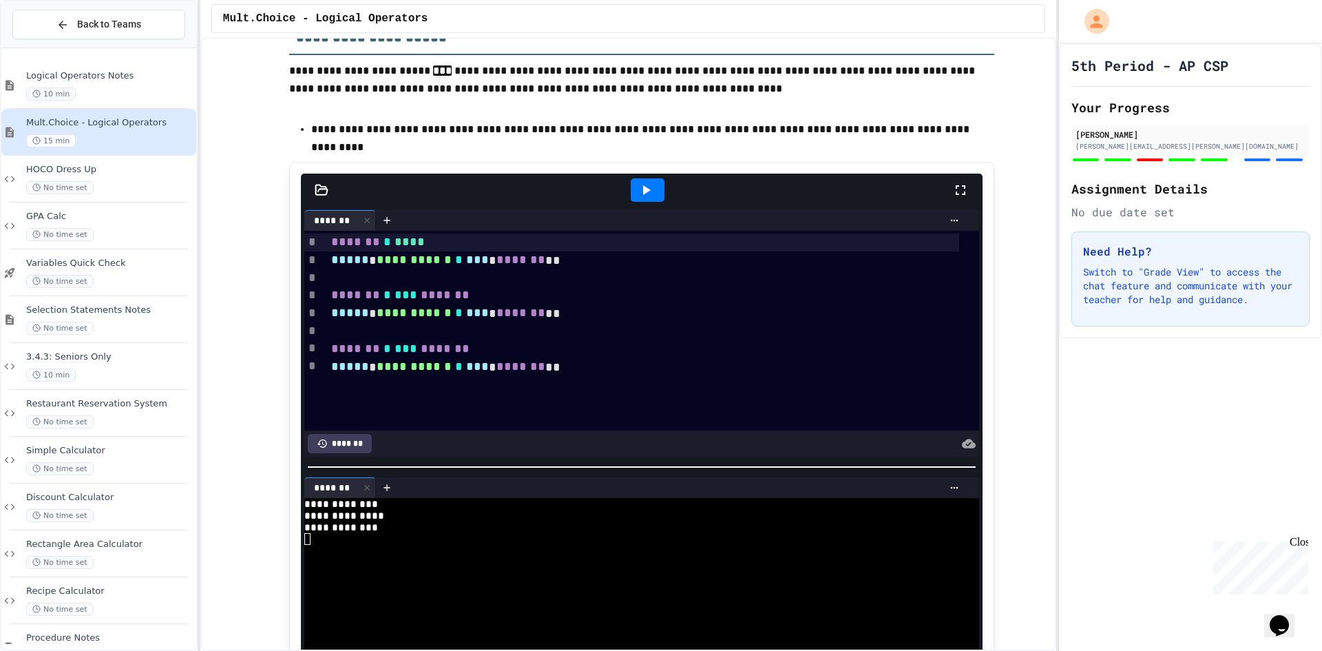
scroll to position [4915, 0]
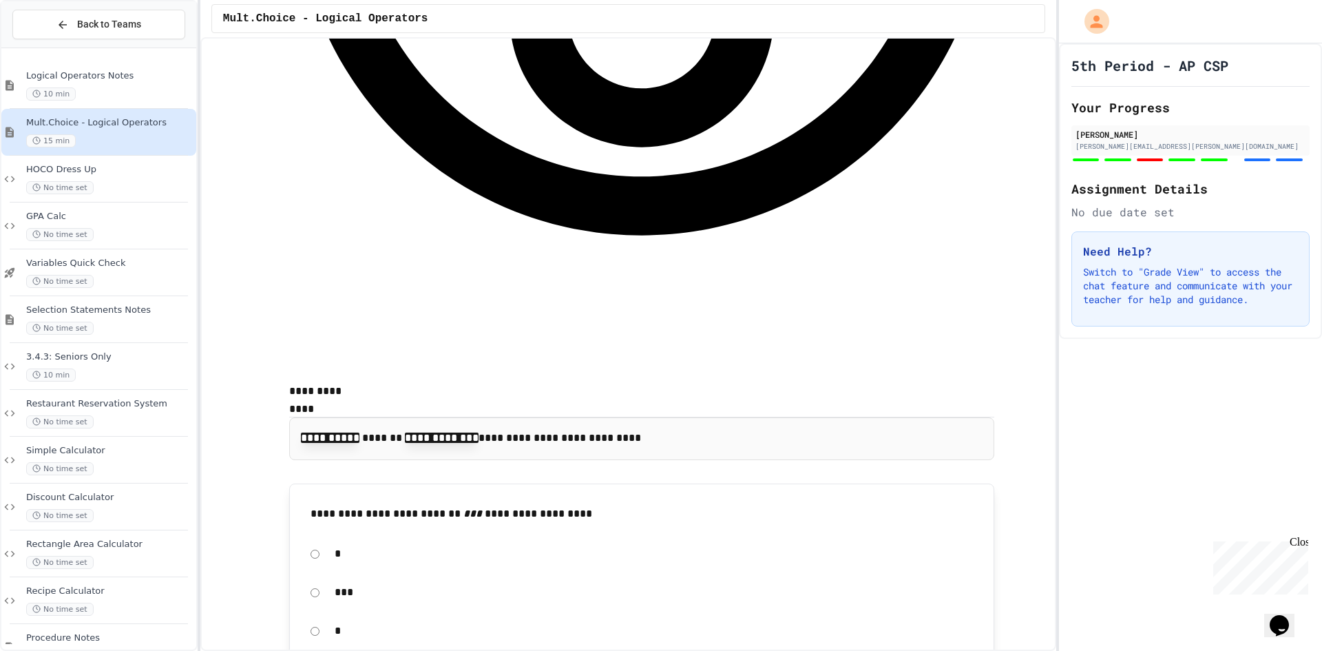
scroll to position [1403, 0]
